Goal: Check status: Check status

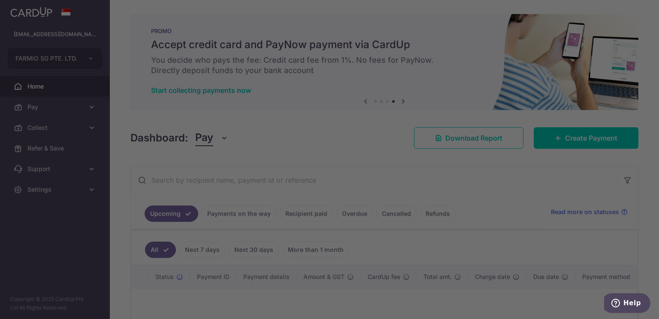
click at [568, 208] on div at bounding box center [333, 161] width 666 height 322
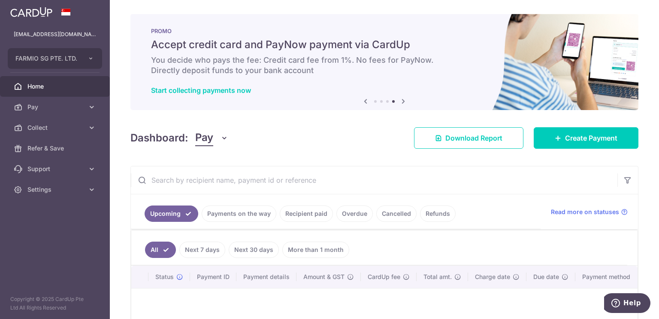
click at [238, 211] on link "Payments on the way" at bounding box center [239, 213] width 75 height 16
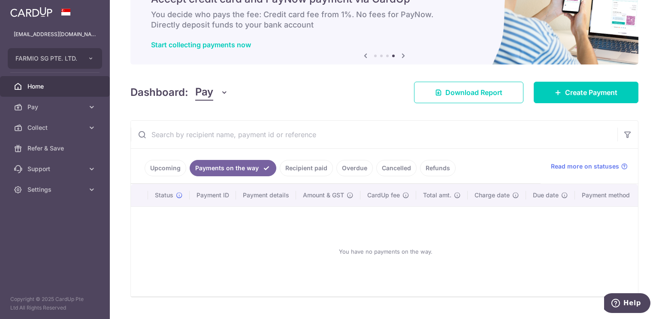
click at [294, 166] on link "Recipient paid" at bounding box center [306, 168] width 53 height 16
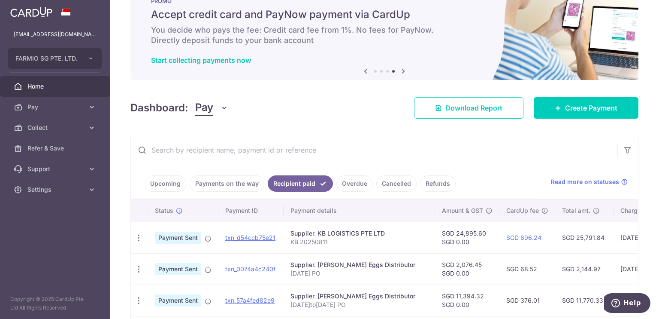
scroll to position [46, 0]
